Goal: Find specific page/section: Find specific page/section

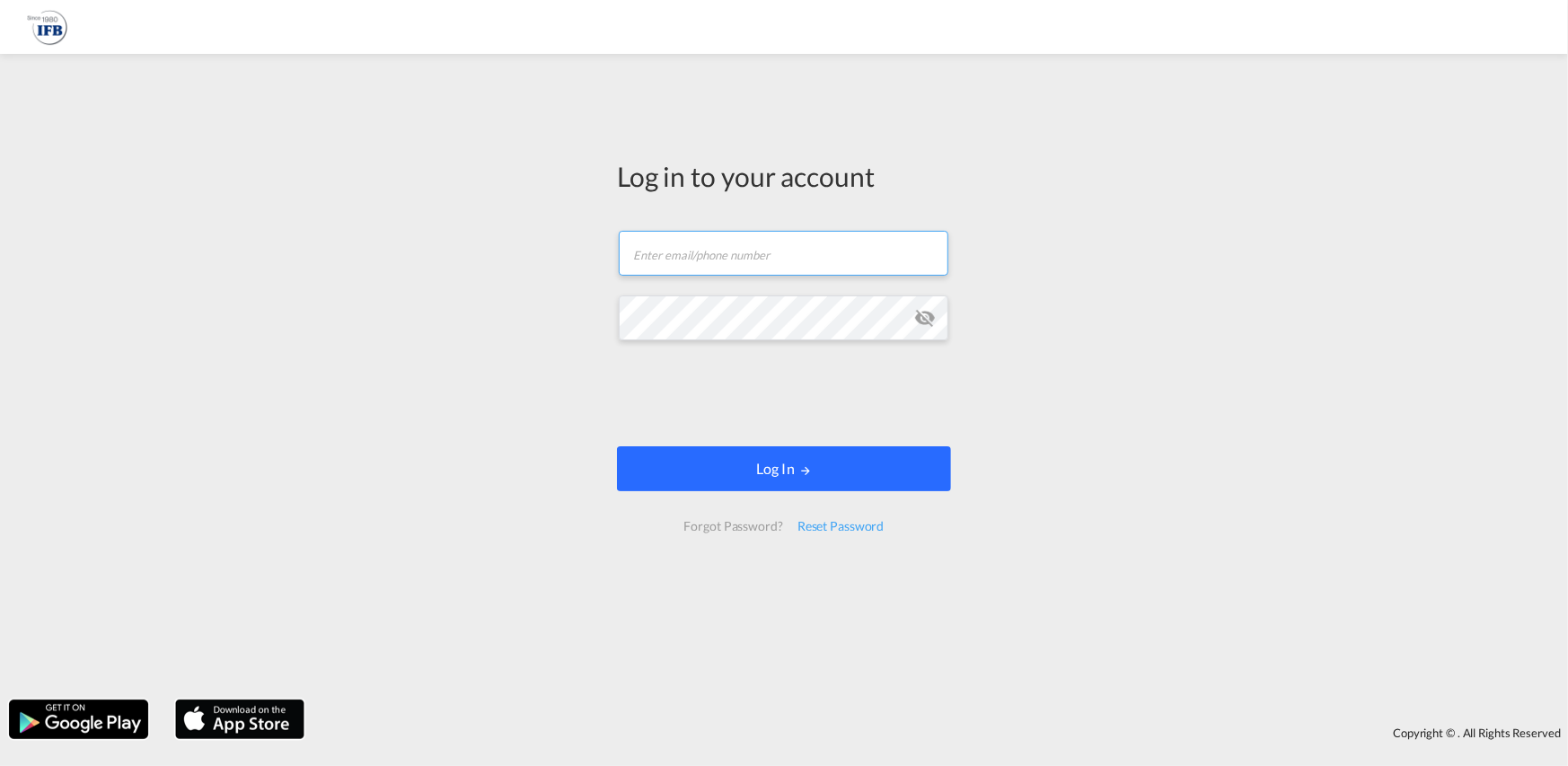
type input "[PERSON_NAME][EMAIL_ADDRESS][PERSON_NAME][DOMAIN_NAME]"
click at [802, 465] on md-icon "LOGIN" at bounding box center [806, 471] width 13 height 13
